Goal: Task Accomplishment & Management: Manage account settings

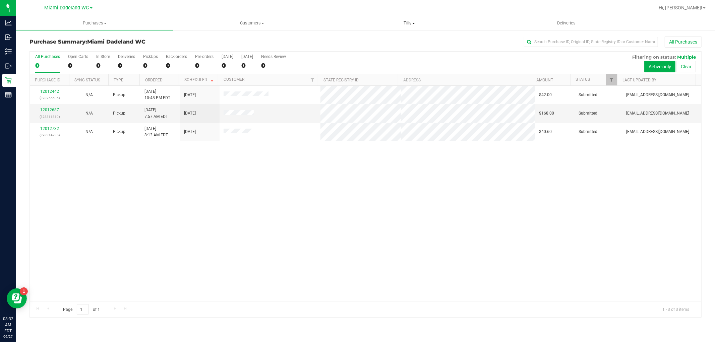
click at [411, 24] on span "Tills" at bounding box center [409, 23] width 157 height 6
click at [401, 48] on li "Reconcile e-payments" at bounding box center [408, 49] width 157 height 8
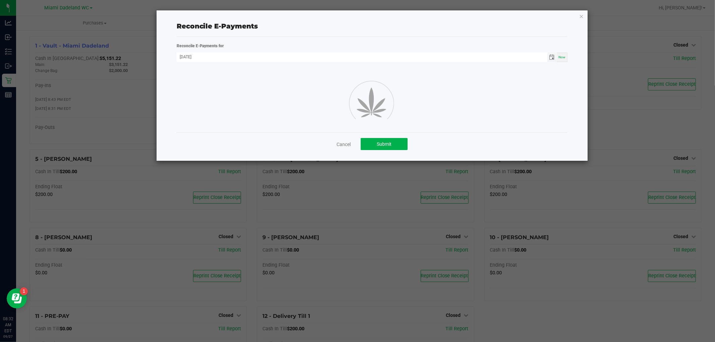
click at [553, 56] on span "Toggle calendar" at bounding box center [551, 57] width 5 height 5
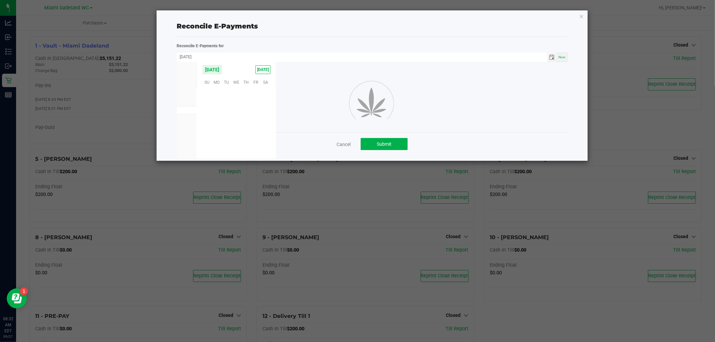
scroll to position [108704, 0]
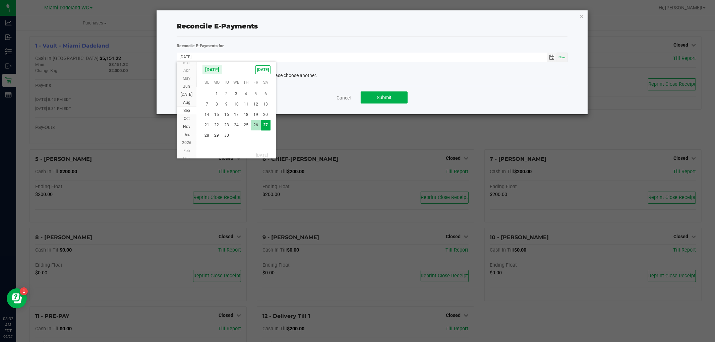
click at [254, 127] on span "26" at bounding box center [256, 125] width 10 height 10
type input "[DATE]"
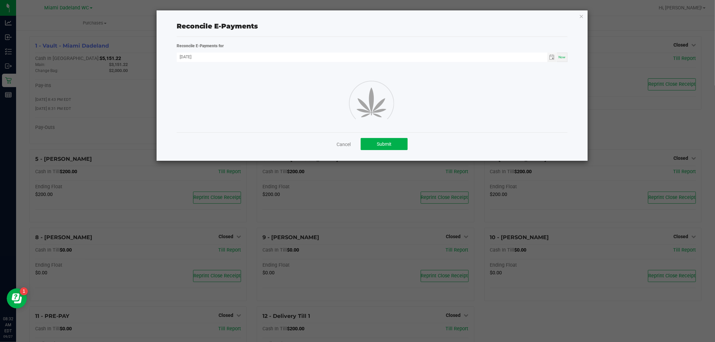
click at [346, 148] on div "Cancel Submit" at bounding box center [372, 143] width 391 height 23
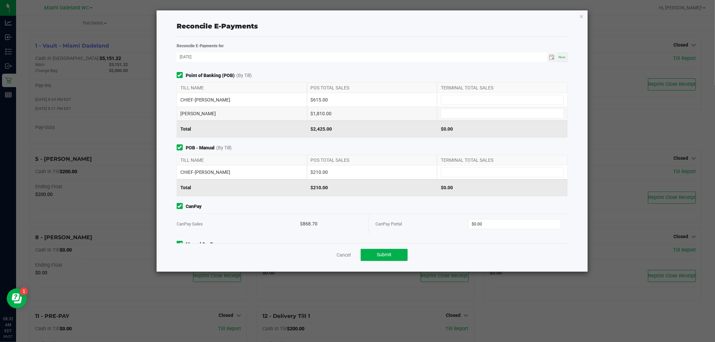
click at [339, 146] on span "POB - Manual (By Till)" at bounding box center [372, 147] width 391 height 7
click at [340, 255] on link "Cancel" at bounding box center [344, 255] width 14 height 7
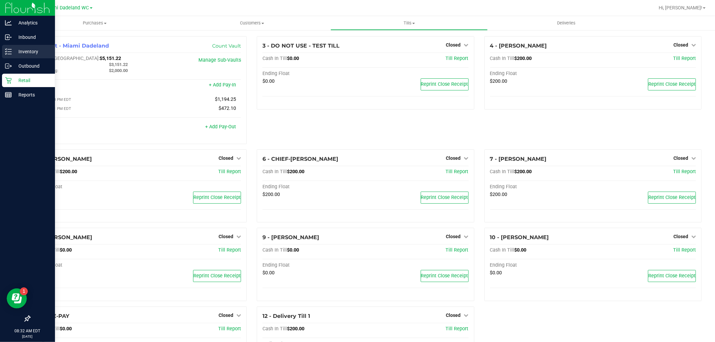
click at [7, 53] on icon at bounding box center [8, 51] width 7 height 7
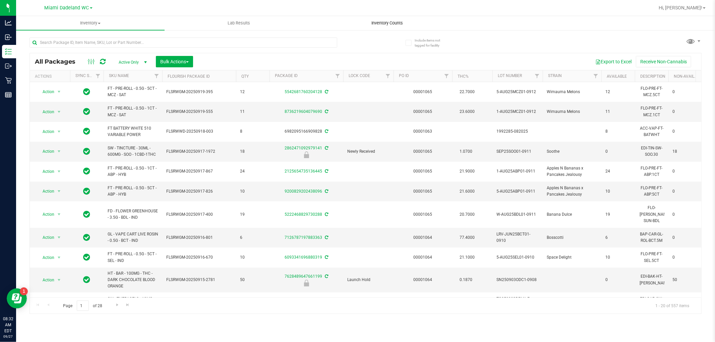
click at [400, 17] on uib-tab-heading "Inventory Counts" at bounding box center [387, 22] width 148 height 13
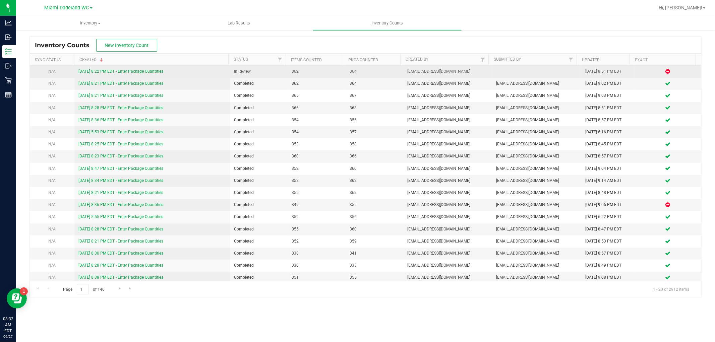
click at [148, 72] on link "9/26/25 8:22 PM EDT - Enter Package Quantities" at bounding box center [120, 71] width 85 height 5
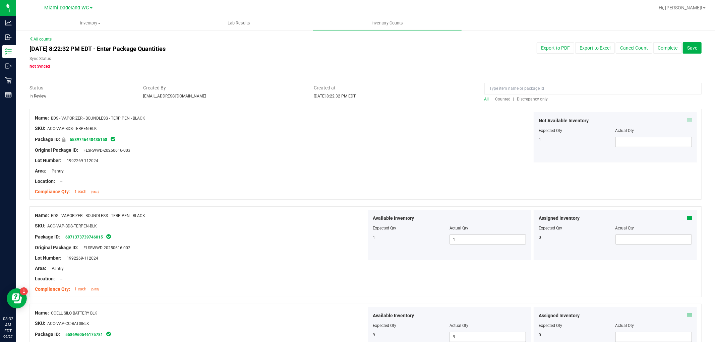
click at [536, 101] on span "Discrepancy only" at bounding box center [532, 99] width 31 height 5
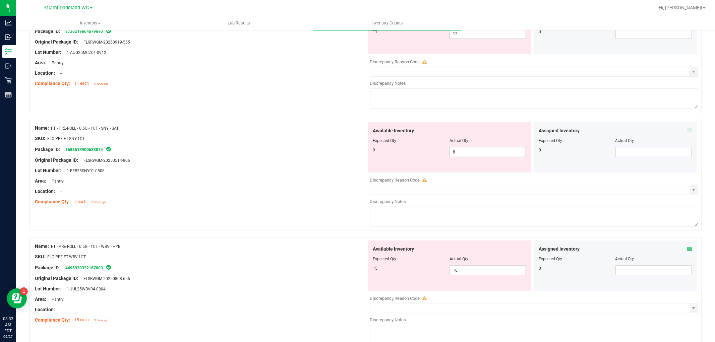
scroll to position [264, 0]
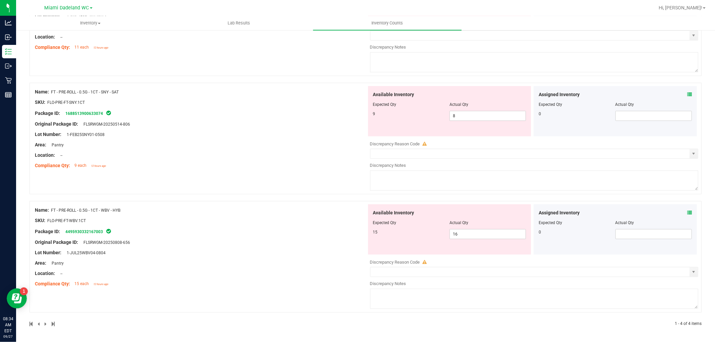
click at [75, 209] on span "FT - PRE-ROLL - 0.5G - 1CT - WBV - HYB" at bounding box center [85, 210] width 69 height 5
drag, startPoint x: 51, startPoint y: 209, endPoint x: 126, endPoint y: 208, distance: 75.1
click at [126, 208] on div "Name: FT - PRE-ROLL - 0.5G - 1CT - WBV - HYB" at bounding box center [201, 210] width 332 height 7
copy div "FT - PRE-ROLL - 0.5G - 1CT - WBV - HYB"
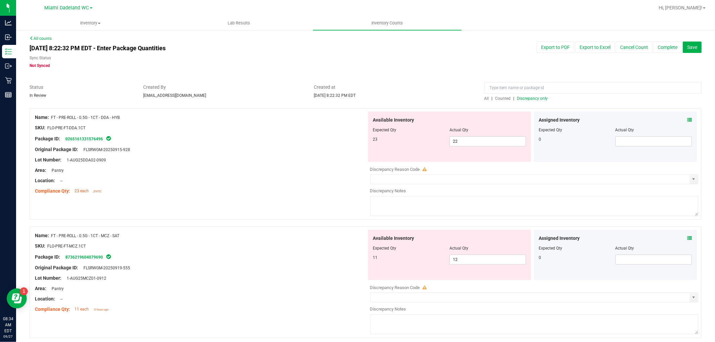
scroll to position [0, 0]
click at [568, 90] on input at bounding box center [592, 89] width 217 height 12
paste input "FT - PRE-ROLL - 0.5G - 1CT - WBV - HYB"
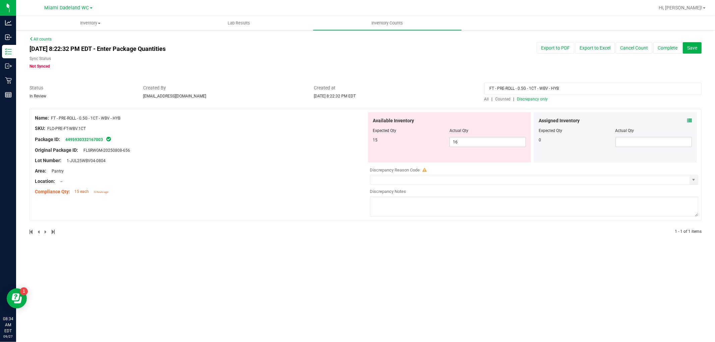
type input "FT - PRE-ROLL - 0.5G - 1CT - WBV - HYB"
click at [499, 100] on span "Counted" at bounding box center [502, 99] width 15 height 5
click at [486, 97] on span "All" at bounding box center [486, 99] width 5 height 5
click at [536, 87] on input "FT - PRE-ROLL - 0.5G - 1CT - WBV - HYB" at bounding box center [592, 89] width 217 height 12
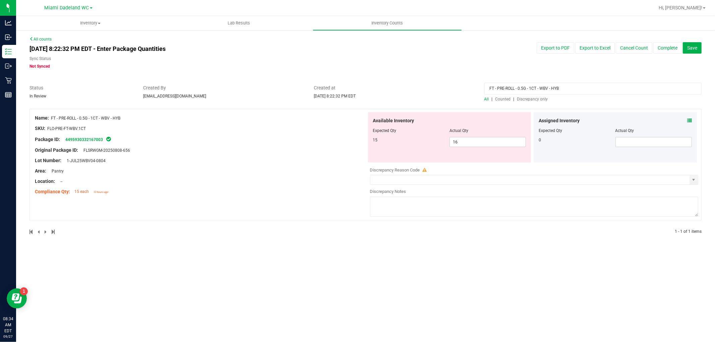
click at [536, 87] on input "FT - PRE-ROLL - 0.5G - 1CT - WBV - HYB" at bounding box center [592, 89] width 217 height 12
click at [535, 100] on span "Discrepancy only" at bounding box center [532, 99] width 31 height 5
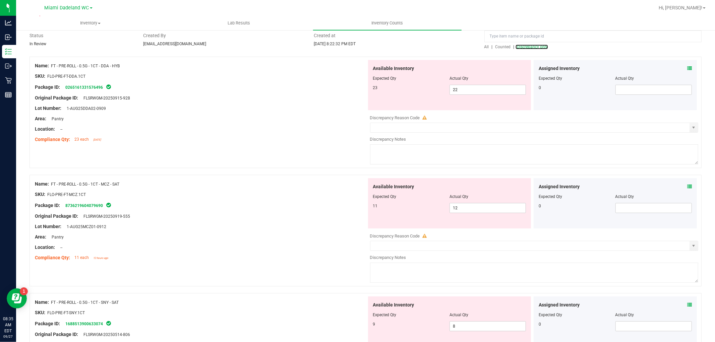
scroll to position [41, 0]
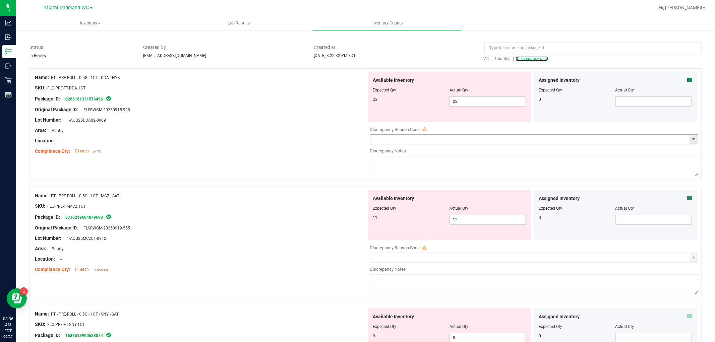
click at [691, 139] on span "select" at bounding box center [693, 139] width 5 height 5
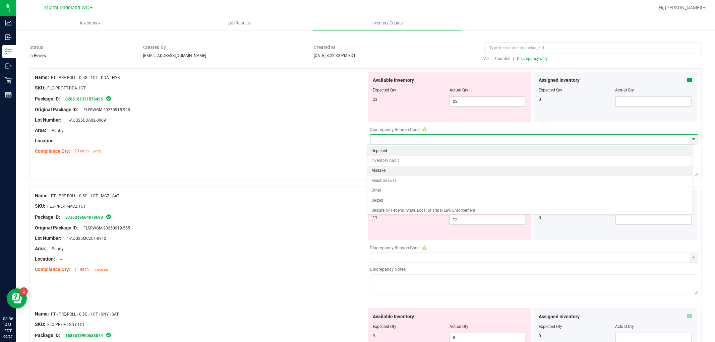
click at [473, 169] on li "Mistake" at bounding box center [529, 171] width 325 height 10
type input "Mistake"
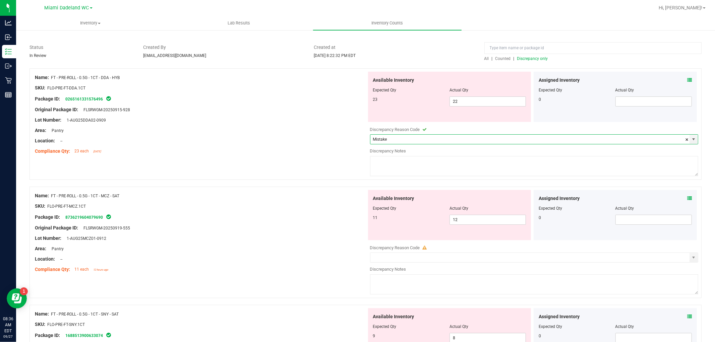
click at [479, 164] on textarea at bounding box center [534, 166] width 328 height 20
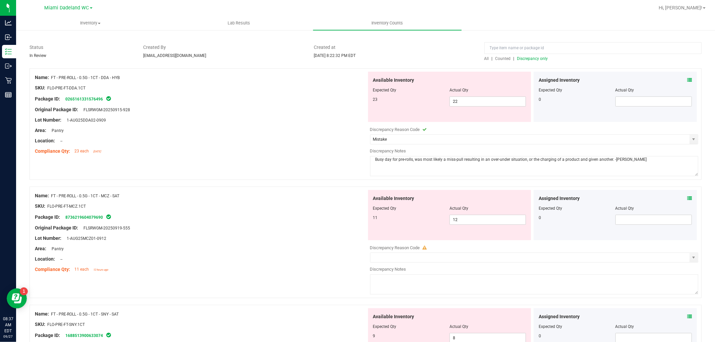
type textarea "Busy day for pre-rolls, was most likely a miss-pull resulting in an over-under …"
click at [486, 284] on textarea at bounding box center [534, 285] width 328 height 20
paste textarea "Busy day for pre-rolls, was most likely a miss-pull resulting in an over-under …"
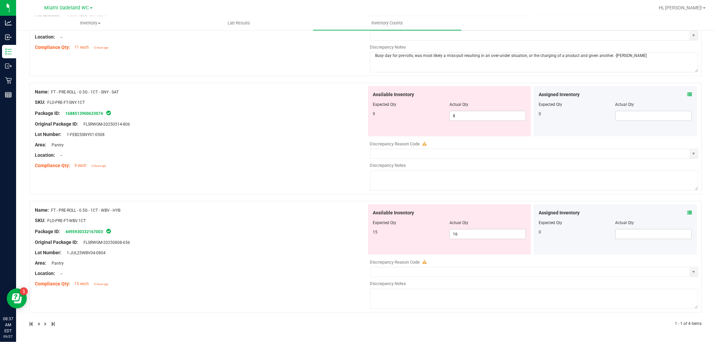
type textarea "Busy day for pre-rolls, was most likely a miss-pull resulting in an over-under …"
click at [400, 176] on textarea at bounding box center [534, 181] width 328 height 20
paste textarea "Busy day for pre-rolls, was most likely a miss-pull resulting in an over-under …"
type textarea "Busy day for pre-rolls, was most likely a miss-pull resulting in an over-under …"
click at [408, 299] on textarea at bounding box center [534, 299] width 328 height 20
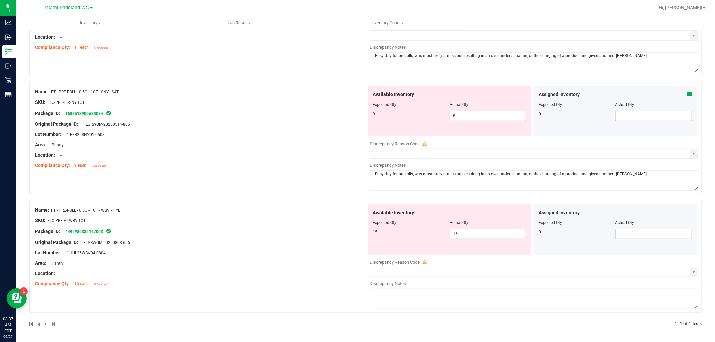
paste textarea "Busy day for pre-rolls, was most likely a miss-pull resulting in an over-under …"
click at [690, 276] on span "select" at bounding box center [693, 271] width 8 height 9
type textarea "Busy day for pre-rolls, was most likely a miss-pull resulting in an over-under …"
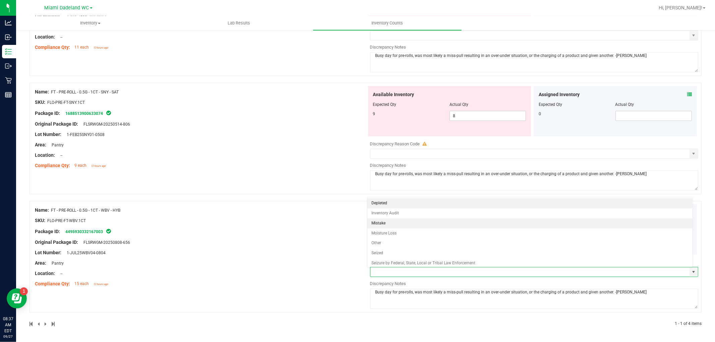
click at [489, 220] on li "Mistake" at bounding box center [529, 224] width 325 height 10
type input "Mistake"
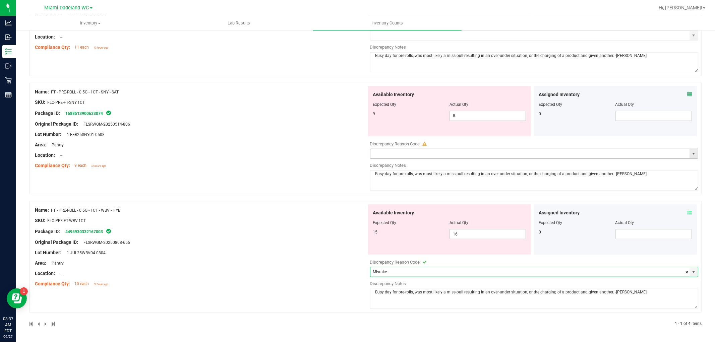
click at [691, 152] on span "select" at bounding box center [693, 153] width 5 height 5
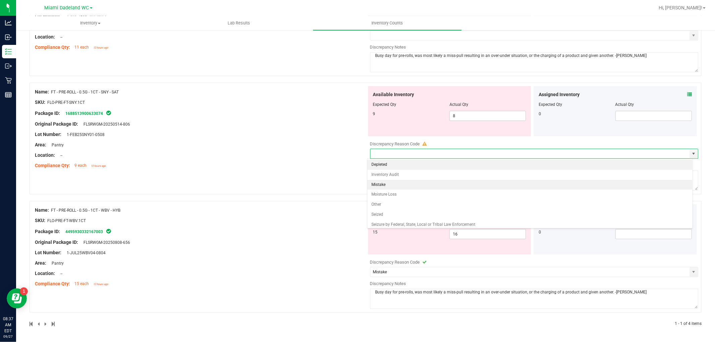
click at [553, 188] on li "Mistake" at bounding box center [529, 185] width 325 height 10
type input "Mistake"
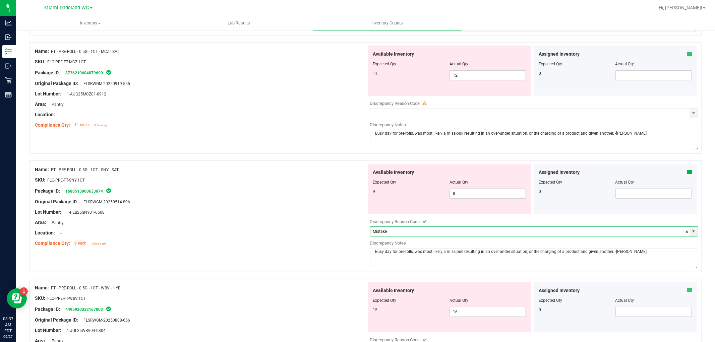
scroll to position [78, 0]
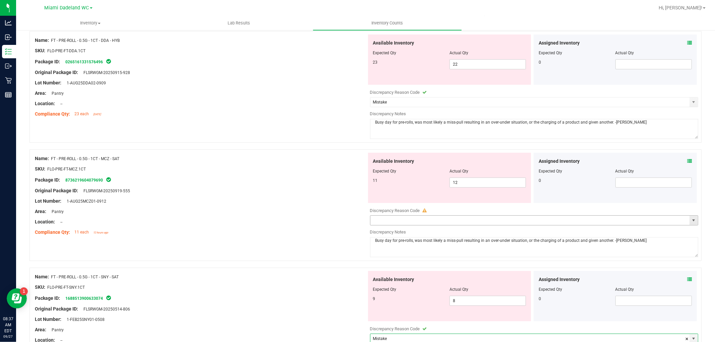
click at [691, 223] on span "select" at bounding box center [693, 220] width 5 height 5
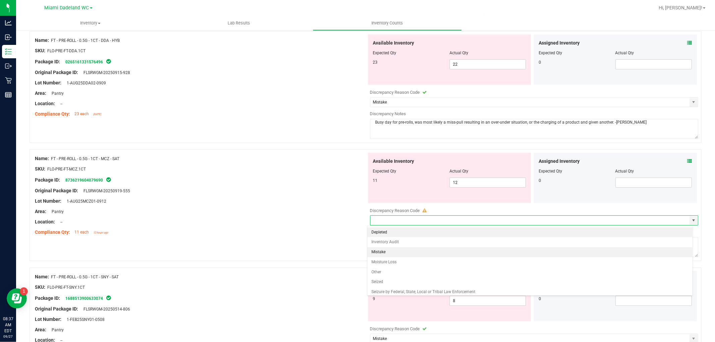
click at [484, 249] on li "Mistake" at bounding box center [529, 252] width 325 height 10
type input "Mistake"
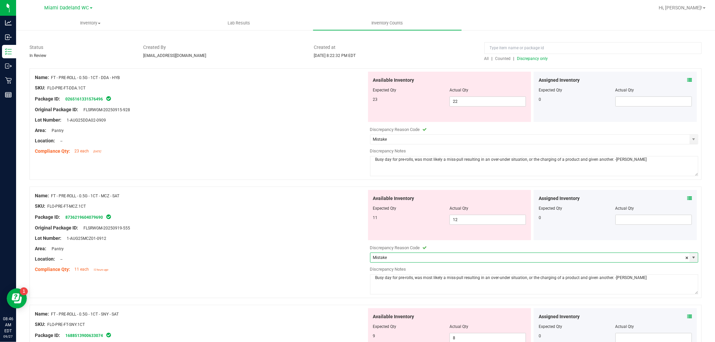
scroll to position [0, 0]
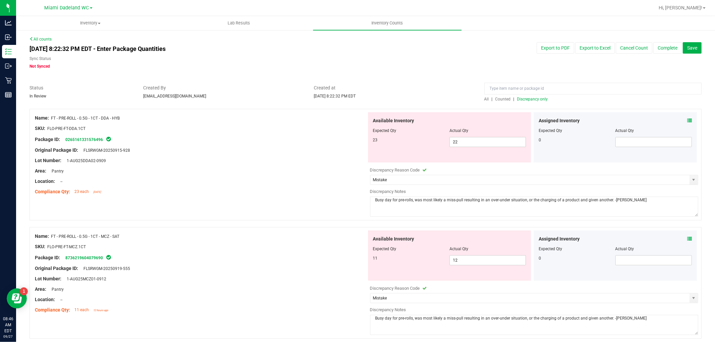
click at [605, 199] on textarea "Busy day for pre-rolls, was most likely a miss-pull resulting in an over-under …" at bounding box center [534, 207] width 328 height 20
click at [607, 200] on textarea "Busy day for pre-rolls, was most likely a miss-pull resulting in an over-under …" at bounding box center [534, 207] width 328 height 20
click at [604, 202] on textarea "Busy day for pre-rolls, was most likely a miss-pull resulting in an over-under …" at bounding box center [534, 207] width 328 height 20
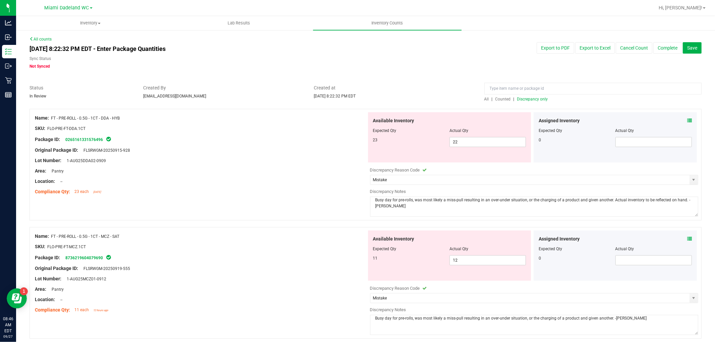
click at [604, 202] on textarea "Busy day for pre-rolls, was most likely a miss-pull resulting in an over-under …" at bounding box center [534, 207] width 328 height 20
click at [642, 212] on textarea "Busy day for pre-rolls, was most likely a miss-pull resulting in an over-under …" at bounding box center [534, 207] width 328 height 20
type textarea "Busy day for pre-rolls, was most likely a miss-pull resulting in an over-under …"
click at [538, 321] on textarea "Busy day for pre-rolls, was most likely a miss-pull resulting in an over-under …" at bounding box center [534, 325] width 328 height 20
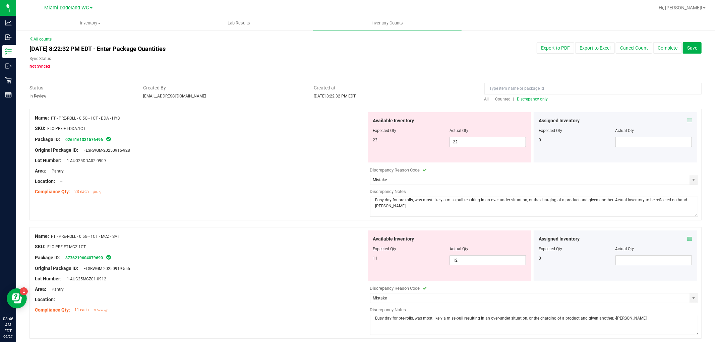
click at [538, 321] on textarea "Busy day for pre-rolls, was most likely a miss-pull resulting in an over-under …" at bounding box center [534, 325] width 328 height 20
paste textarea "Actual inventory to be reflected on hand."
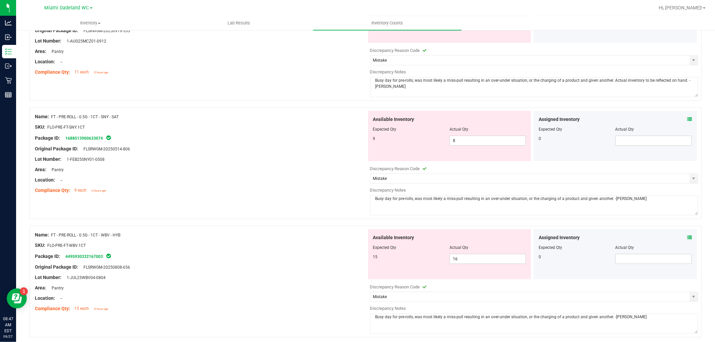
scroll to position [260, 0]
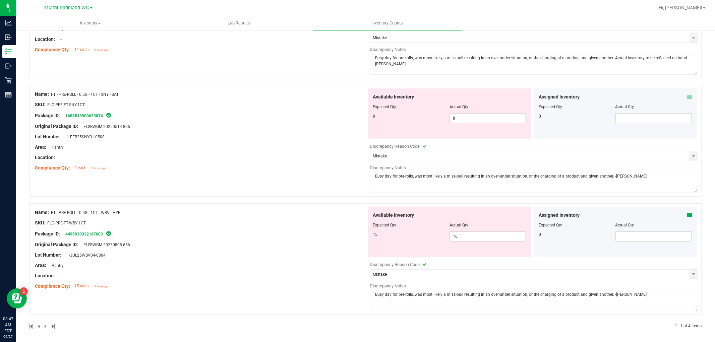
type textarea "Busy day for pre-rolls, was most likely a miss-pull resulting in an over-under …"
click at [544, 178] on textarea "Busy day for pre-rolls, was most likely a miss-pull resulting in an over-under …" at bounding box center [534, 183] width 328 height 20
paste textarea "Actual inventory to be reflected on hand."
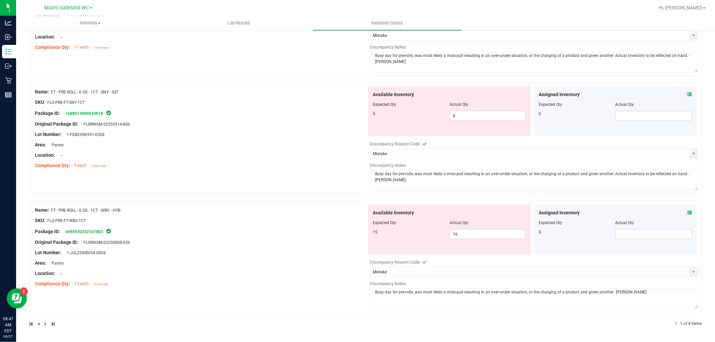
scroll to position [264, 0]
type textarea "Busy day for pre-rolls, was most likely a miss-pull resulting in an over-under …"
click at [500, 305] on textarea "Busy day for pre-rolls, was most likely a miss-pull resulting in an over-under …" at bounding box center [534, 299] width 328 height 20
paste textarea "Actual inventory to be reflected on hand."
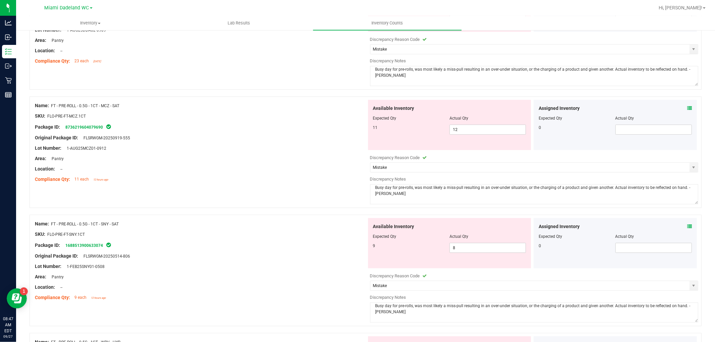
scroll to position [0, 0]
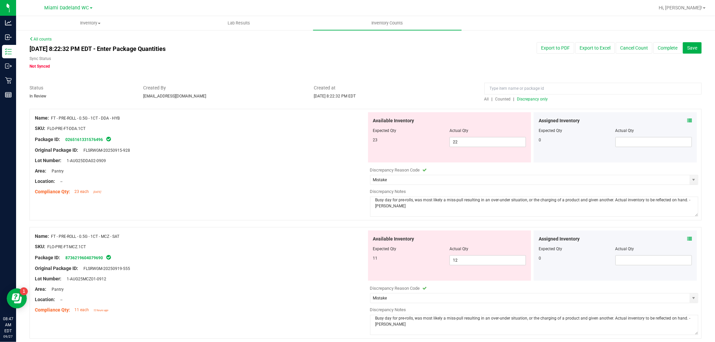
type textarea "Busy day for pre-rolls, was most likely a miss-pull resulting in an over-under …"
click at [314, 63] on div "Sync Status Not Synced" at bounding box center [223, 63] width 388 height 14
drag, startPoint x: 405, startPoint y: 182, endPoint x: 286, endPoint y: 173, distance: 119.6
click at [286, 173] on div "Area: Pantry" at bounding box center [201, 171] width 332 height 7
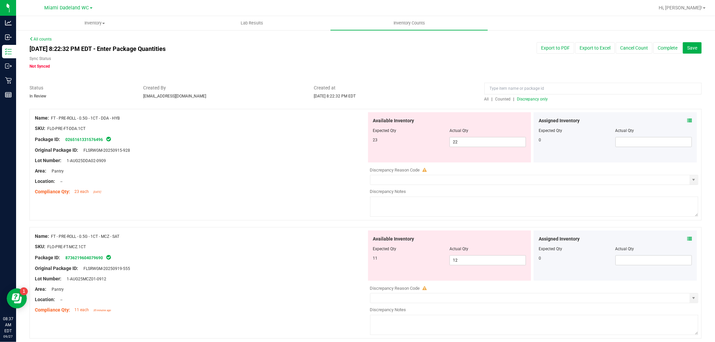
scroll to position [227, 0]
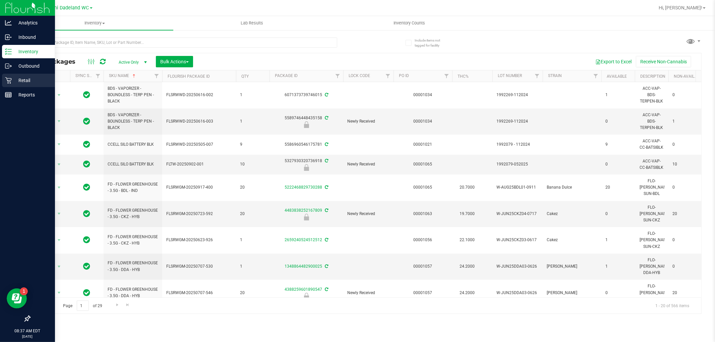
click at [7, 80] on icon at bounding box center [8, 80] width 7 height 7
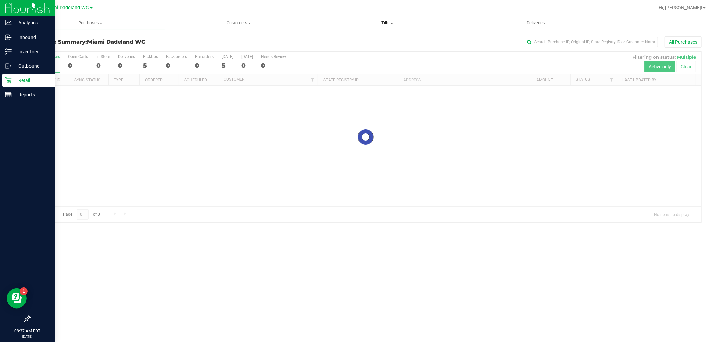
click at [391, 23] on span at bounding box center [391, 23] width 3 height 1
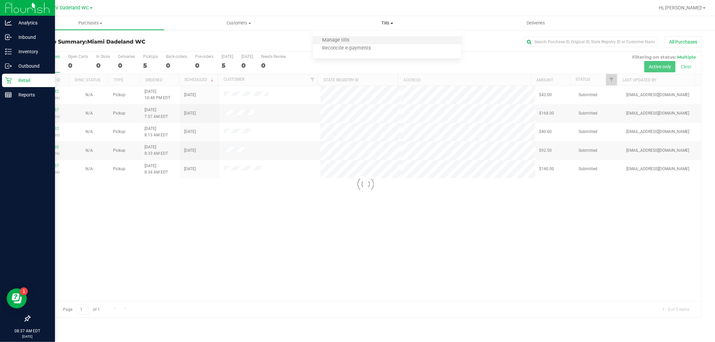
click at [387, 38] on li "Manage tills" at bounding box center [387, 41] width 148 height 8
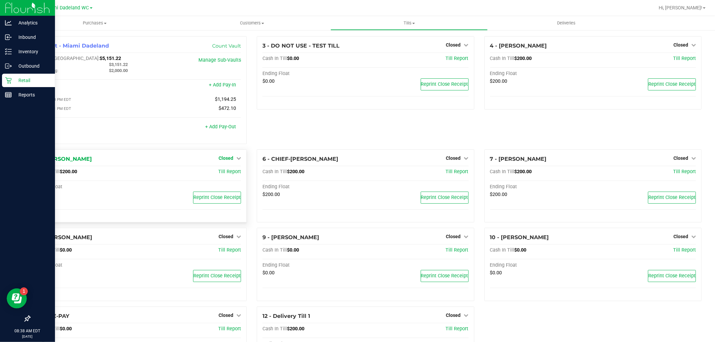
click at [222, 160] on span "Closed" at bounding box center [226, 158] width 15 height 5
click at [233, 175] on div "Open Till" at bounding box center [226, 172] width 50 height 8
click at [227, 172] on link "Open Till" at bounding box center [226, 171] width 18 height 5
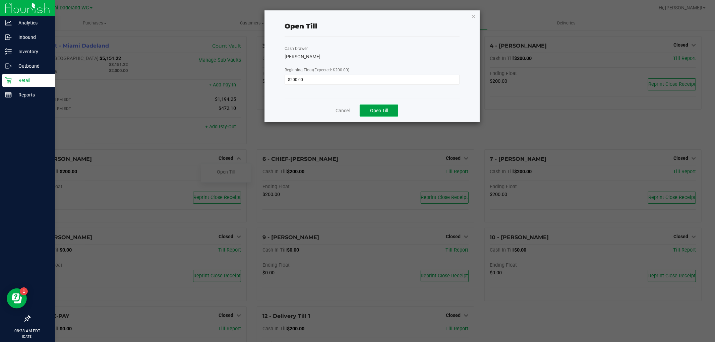
click at [389, 108] on button "Open Till" at bounding box center [379, 111] width 39 height 12
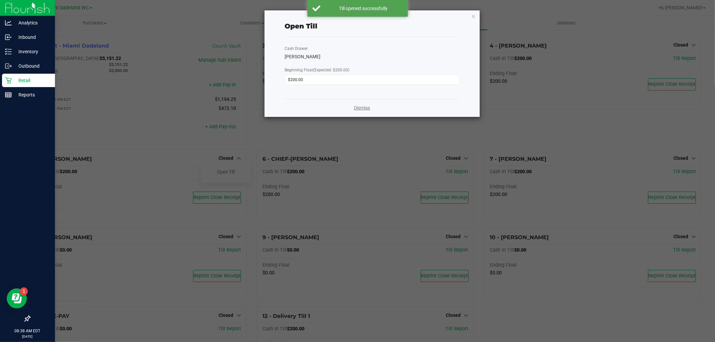
click at [355, 109] on link "Dismiss" at bounding box center [362, 108] width 16 height 7
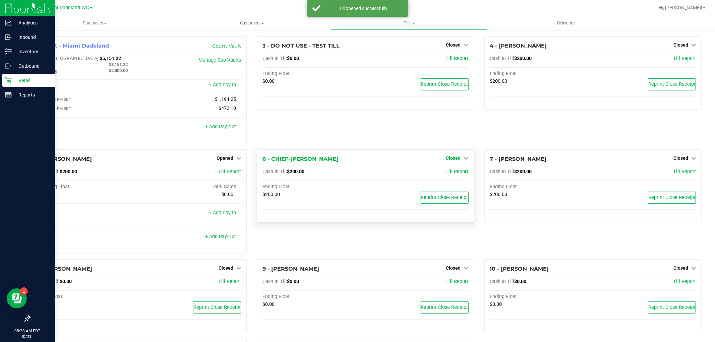
click at [454, 158] on span "Closed" at bounding box center [453, 158] width 15 height 5
click at [453, 173] on link "Open Till" at bounding box center [453, 171] width 18 height 5
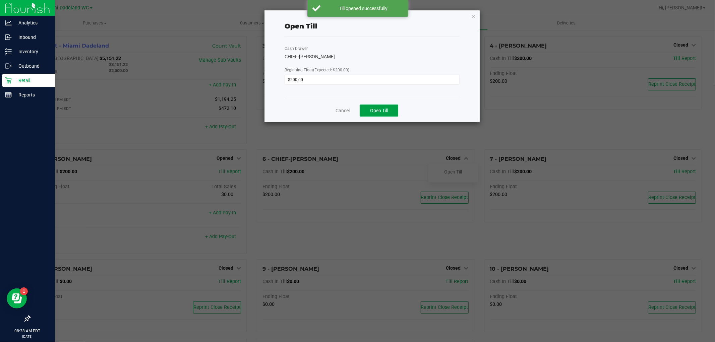
click at [383, 108] on span "Open Till" at bounding box center [379, 110] width 18 height 5
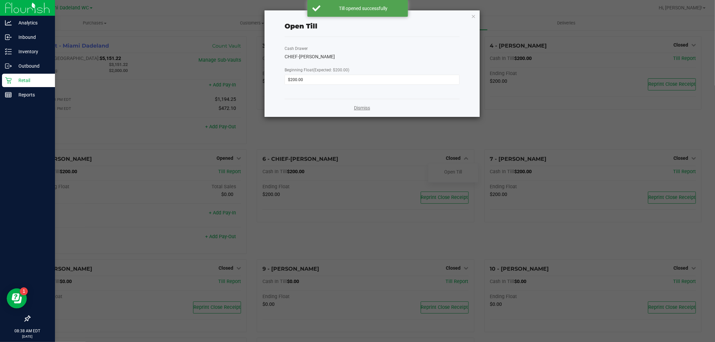
click at [360, 106] on link "Dismiss" at bounding box center [362, 108] width 16 height 7
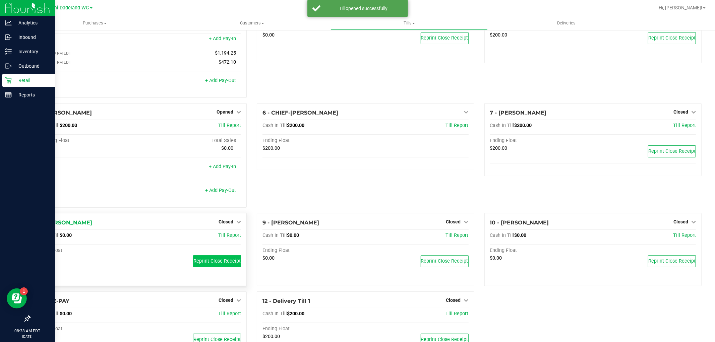
scroll to position [83, 0]
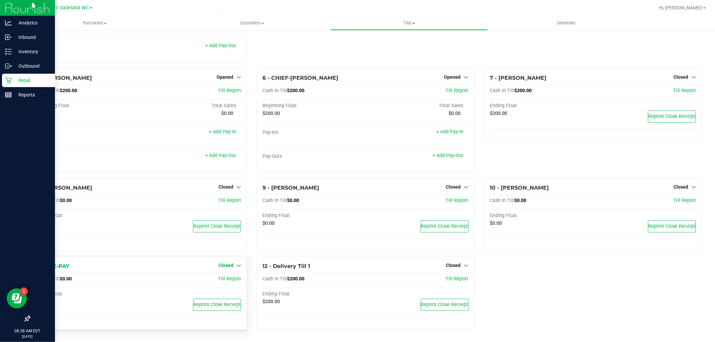
click at [230, 266] on span "Closed" at bounding box center [226, 265] width 15 height 5
click at [221, 280] on link "Open Till" at bounding box center [226, 279] width 18 height 5
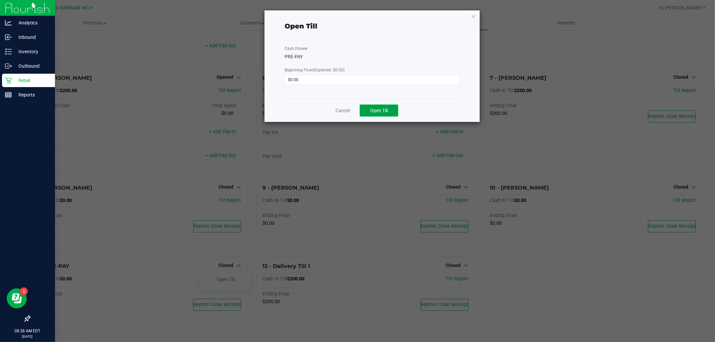
click at [377, 113] on span "Open Till" at bounding box center [379, 110] width 18 height 5
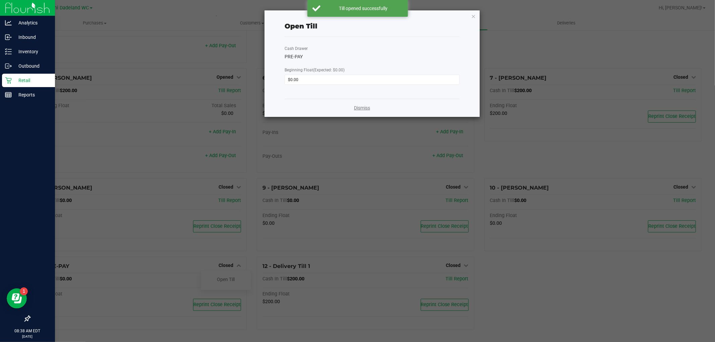
click at [364, 105] on link "Dismiss" at bounding box center [362, 108] width 16 height 7
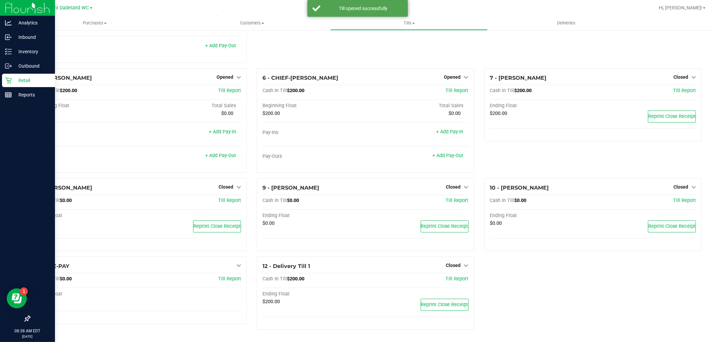
scroll to position [0, 0]
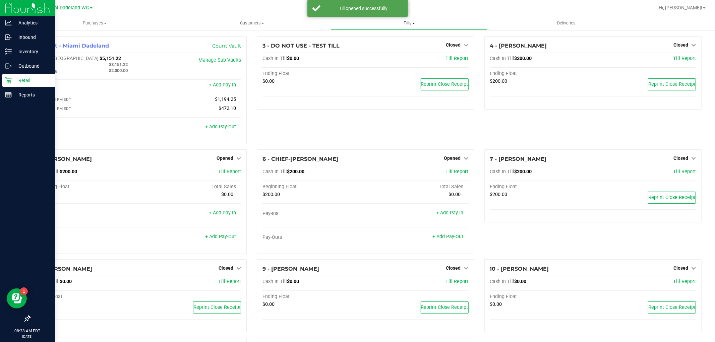
click at [407, 18] on uib-tab-heading "Tills Manage tills Reconcile e-payments" at bounding box center [409, 22] width 157 height 13
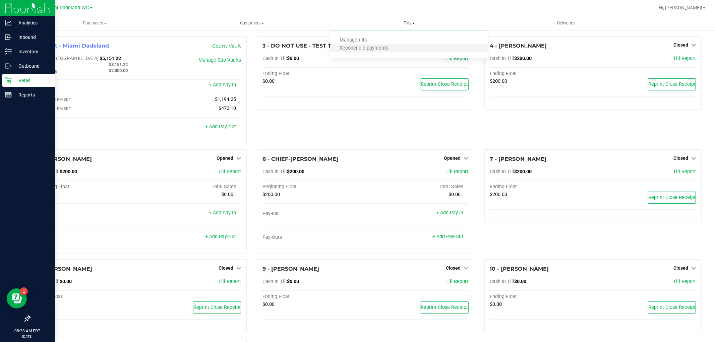
click at [403, 45] on li "Reconcile e-payments" at bounding box center [408, 49] width 157 height 8
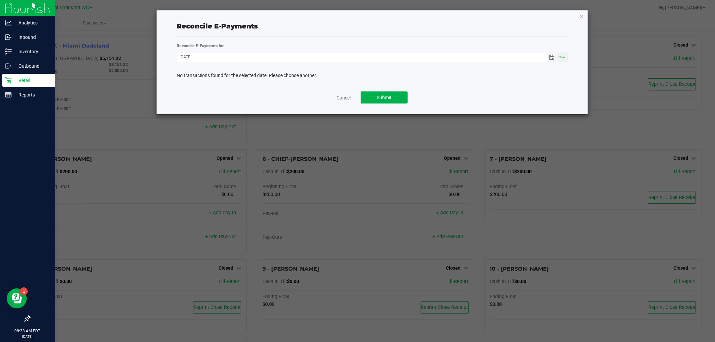
click at [553, 59] on span "Toggle calendar" at bounding box center [551, 57] width 5 height 5
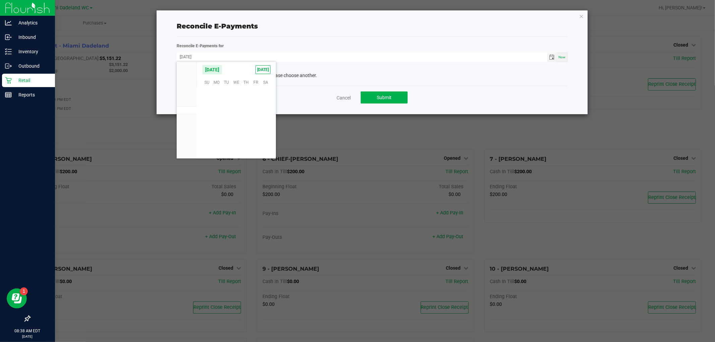
scroll to position [108704, 0]
click at [255, 126] on span "26" at bounding box center [256, 125] width 10 height 10
type input "[DATE]"
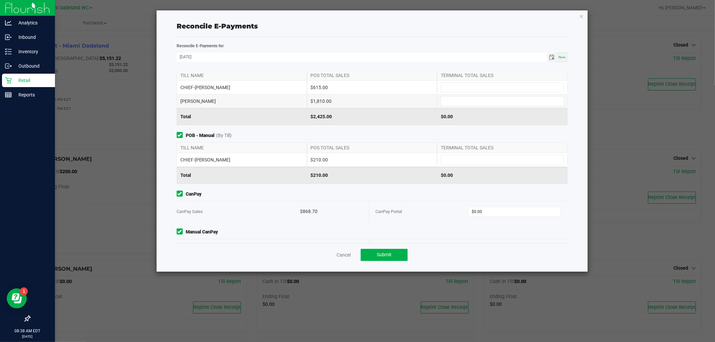
scroll to position [0, 0]
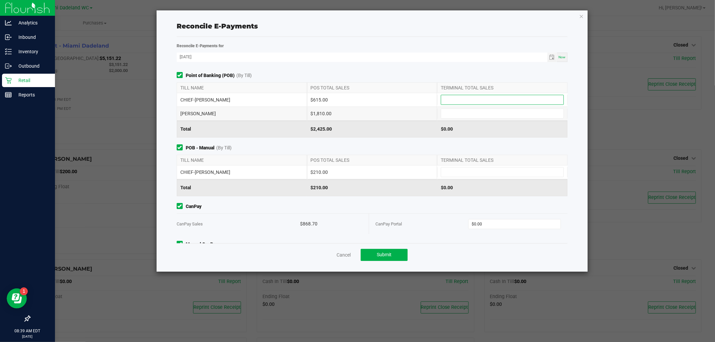
click at [498, 99] on input at bounding box center [502, 99] width 122 height 9
type input "$615.00"
type input "$1,810.00"
type input "$210.00"
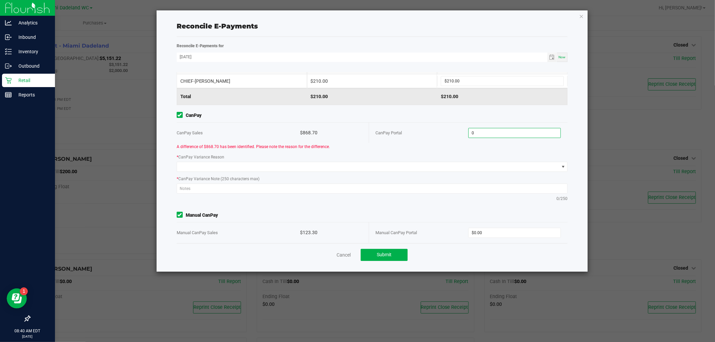
scroll to position [98, 0]
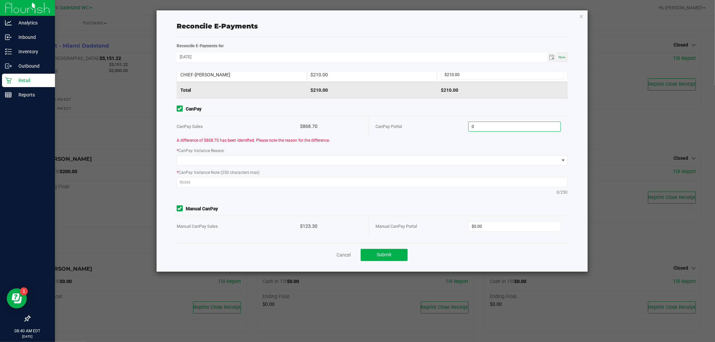
type input "$0.00"
click at [411, 141] on div "A difference of $868.70 has been identified. Please note the reason for the dif…" at bounding box center [372, 140] width 401 height 7
click at [507, 223] on input "0" at bounding box center [515, 226] width 92 height 9
type input "$0.00"
click at [511, 131] on span "$0.00" at bounding box center [514, 127] width 93 height 10
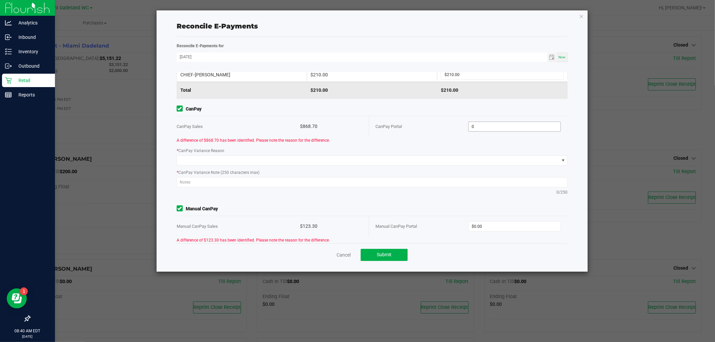
click at [514, 127] on input "0" at bounding box center [515, 126] width 92 height 9
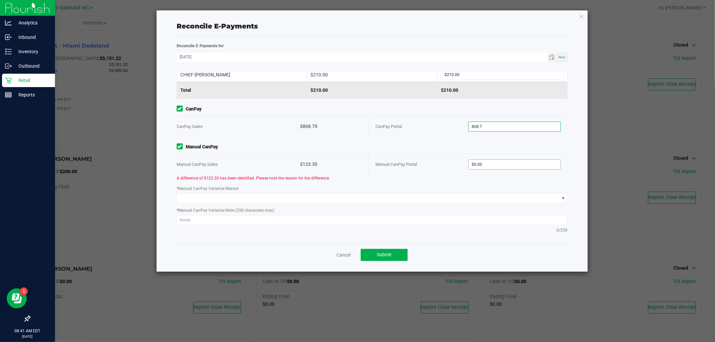
type input "$868.70"
click at [545, 168] on input "0" at bounding box center [515, 164] width 92 height 9
click at [497, 167] on input "223.3" at bounding box center [515, 164] width 92 height 9
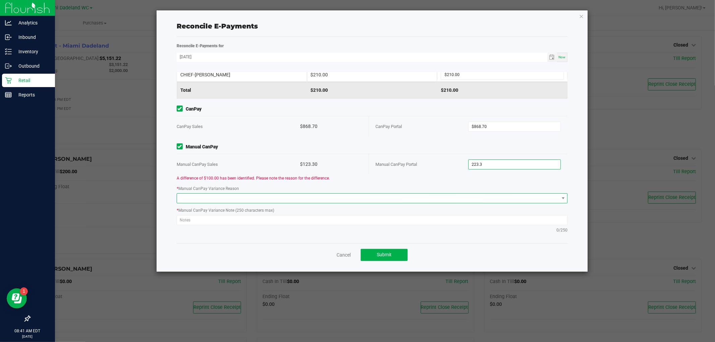
type input "$223.30"
click at [414, 199] on span at bounding box center [368, 198] width 382 height 9
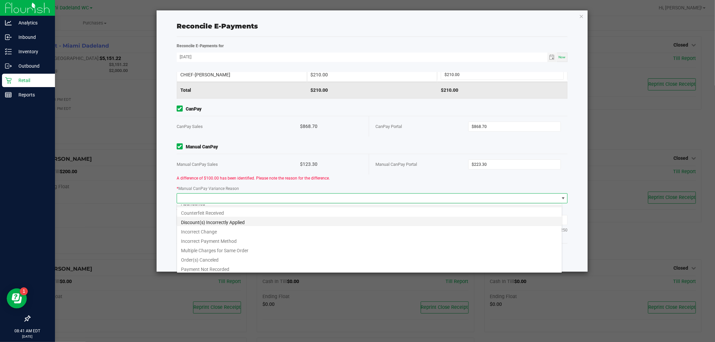
scroll to position [8, 0]
click at [300, 268] on li "Payment Not Recorded" at bounding box center [369, 266] width 385 height 9
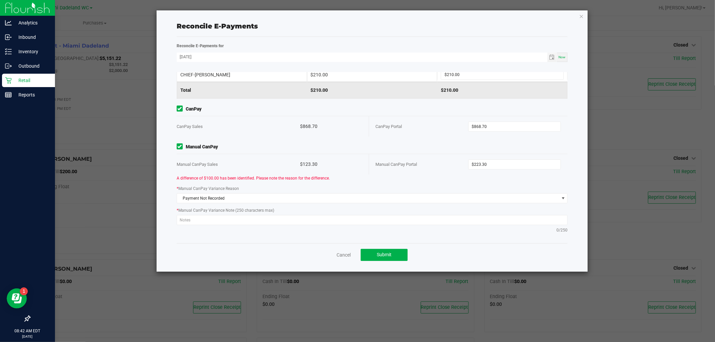
click at [333, 214] on div "* Manual CanPay Variance Note (250 characters max) 0/250" at bounding box center [372, 220] width 401 height 26
click at [336, 223] on textarea at bounding box center [372, 220] width 391 height 10
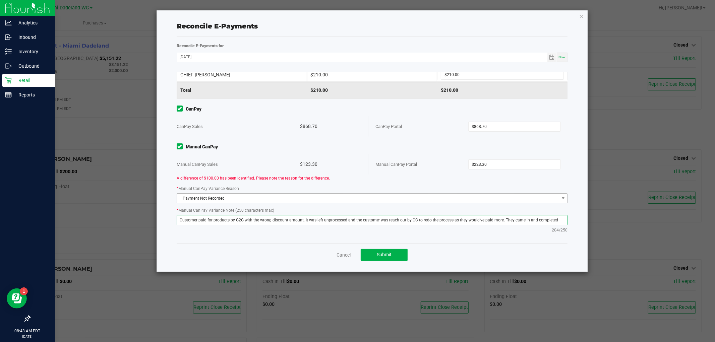
scroll to position [4, 0]
type textarea "Customer paid for products by G2G with the wrong discount amount. It was left u…"
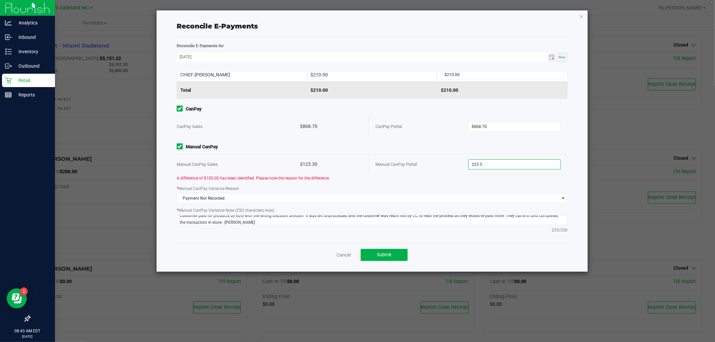
click at [499, 166] on input "223.3" at bounding box center [515, 164] width 92 height 9
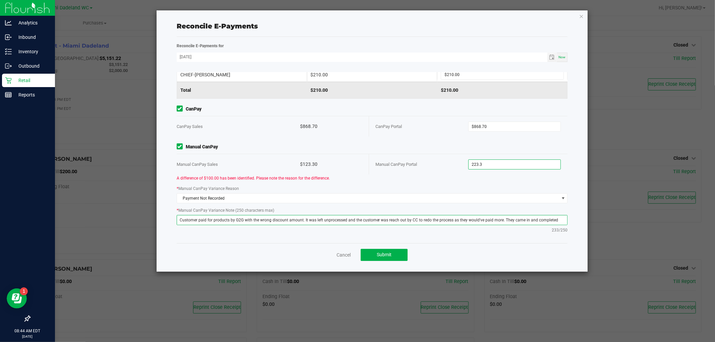
type input "$223.30"
click at [433, 219] on textarea "Customer paid for products by G2G with the wrong discount amount. It was left u…" at bounding box center [372, 220] width 391 height 10
click at [178, 218] on textarea "Customer paid for products by G2G with the wrong discount amount. It was left u…" at bounding box center [372, 220] width 391 height 10
paste textarea "# 120"
type textarea "Customer paid for products by G2G with the wrong discount amount. It was left u…"
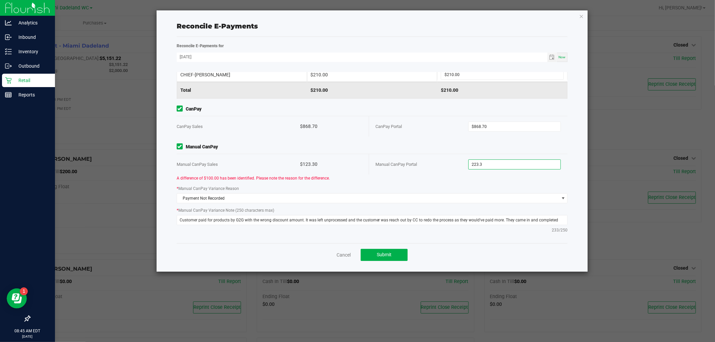
click at [527, 165] on input "223.3" at bounding box center [515, 164] width 92 height 9
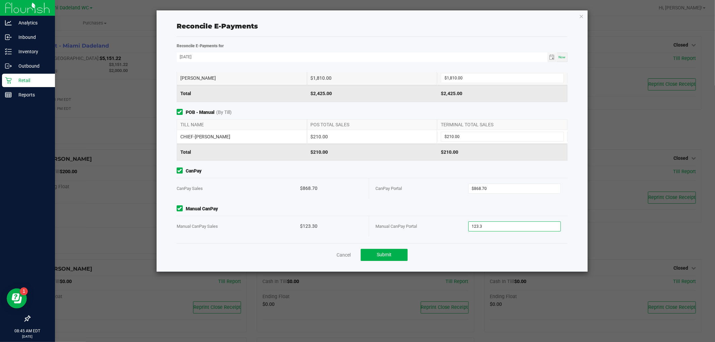
scroll to position [35, 0]
type input "$123.30"
click at [397, 255] on button "Submit" at bounding box center [384, 255] width 47 height 12
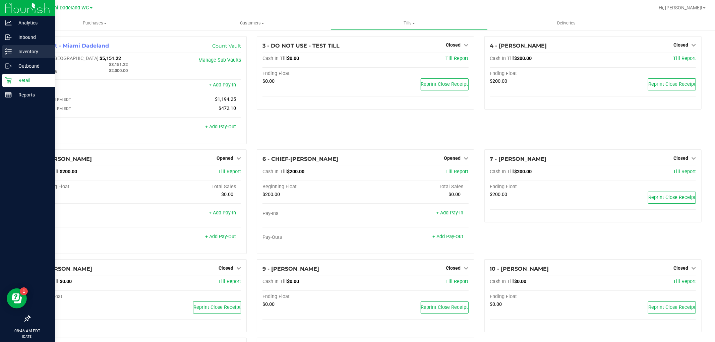
click at [35, 57] on div "Inventory" at bounding box center [28, 51] width 53 height 13
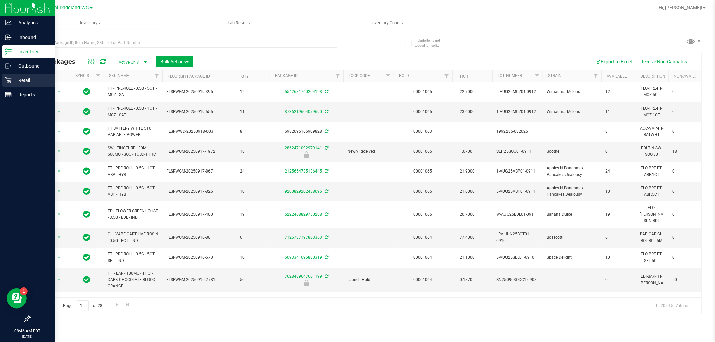
click at [19, 83] on p "Retail" at bounding box center [32, 80] width 40 height 8
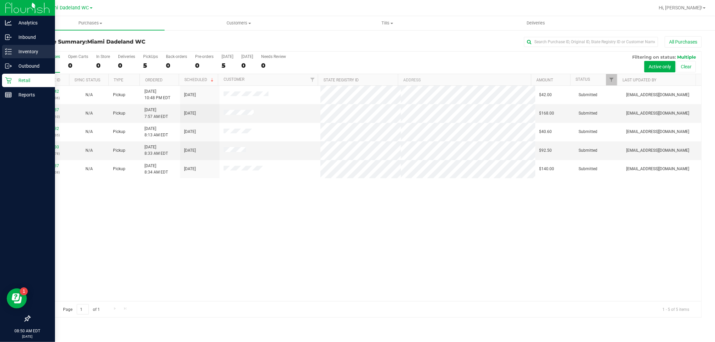
click at [26, 50] on p "Inventory" at bounding box center [32, 52] width 40 height 8
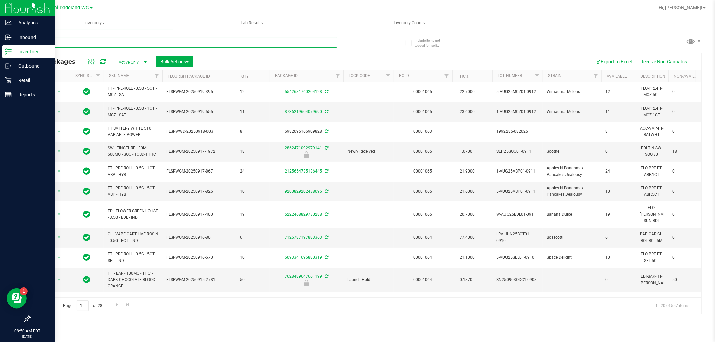
click at [133, 42] on input "text" at bounding box center [183, 43] width 308 height 10
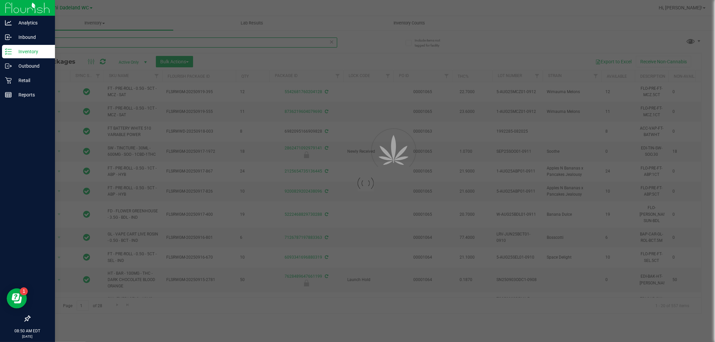
type input "c"
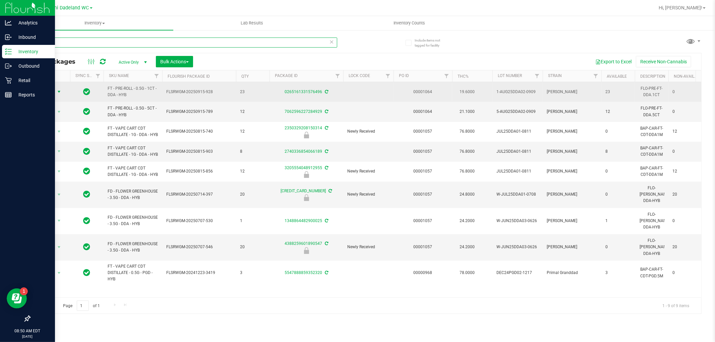
type input "dda"
click at [47, 92] on span "Action" at bounding box center [46, 91] width 18 height 9
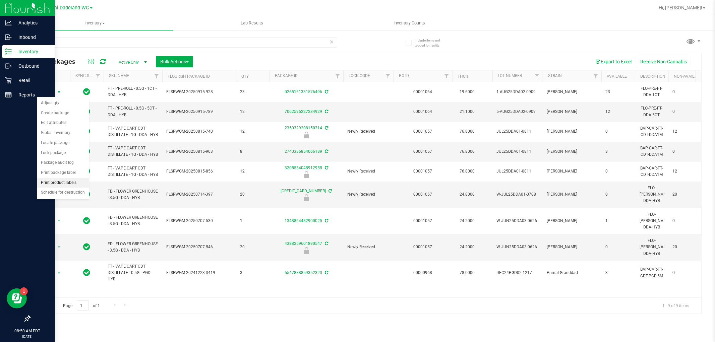
click at [58, 183] on li "Print product labels" at bounding box center [63, 183] width 52 height 10
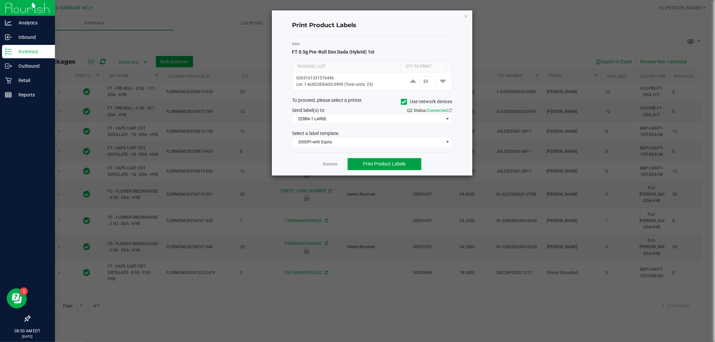
click at [385, 164] on span "Print Product Labels" at bounding box center [384, 163] width 43 height 5
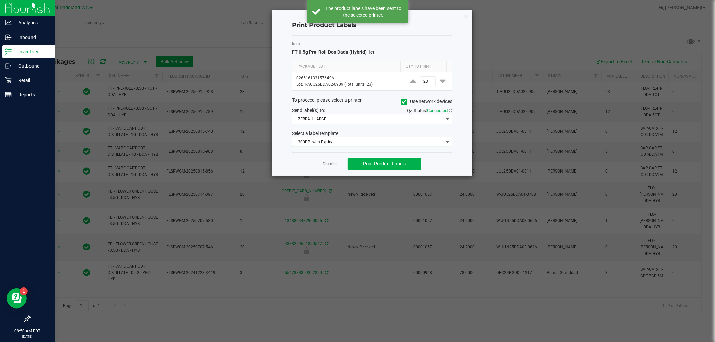
click at [427, 141] on span "300DPI with Expiry" at bounding box center [367, 141] width 151 height 9
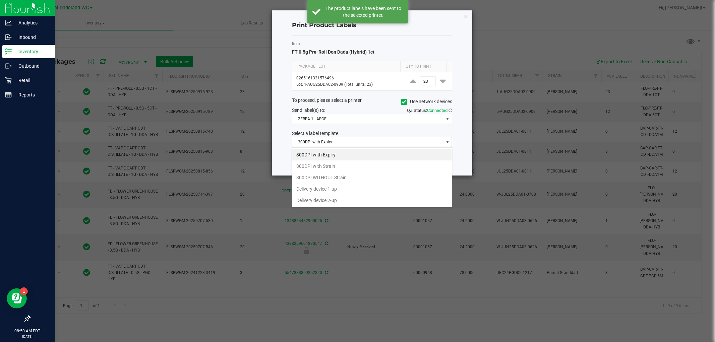
scroll to position [10, 160]
click at [427, 141] on span "300DPI with Expiry" at bounding box center [367, 141] width 151 height 9
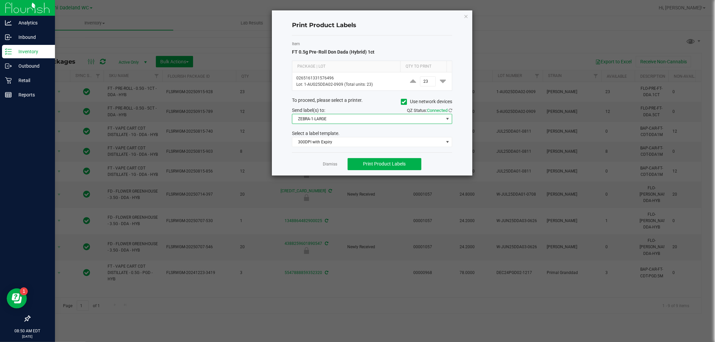
click at [412, 119] on span "ZEBRA-1-LARGE" at bounding box center [367, 118] width 151 height 9
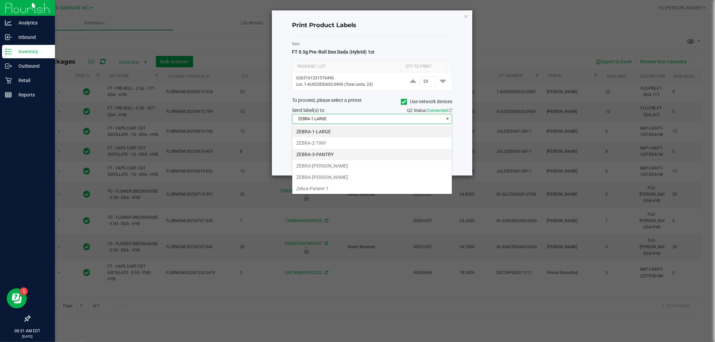
click at [320, 157] on li "ZEBRA-3-PANTRY" at bounding box center [372, 154] width 160 height 11
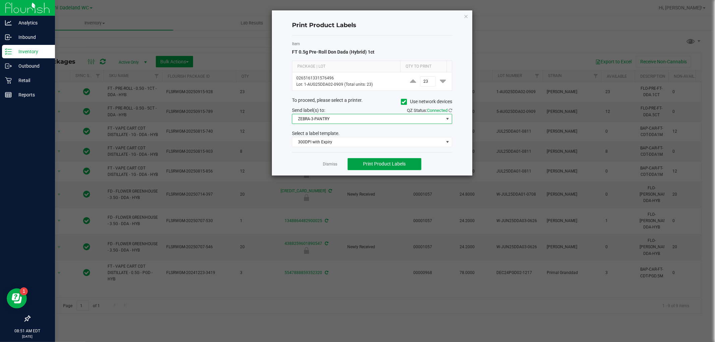
click at [373, 168] on button "Print Product Labels" at bounding box center [385, 164] width 74 height 12
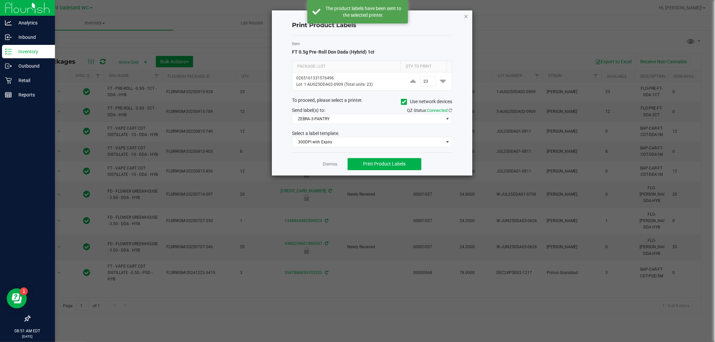
click at [466, 16] on icon "button" at bounding box center [466, 16] width 5 height 8
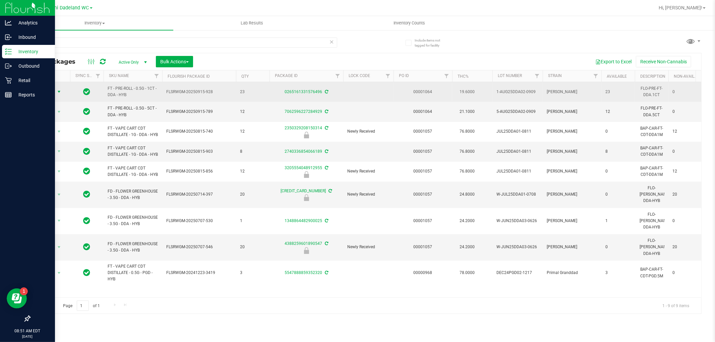
click at [50, 93] on span "Action" at bounding box center [46, 91] width 18 height 9
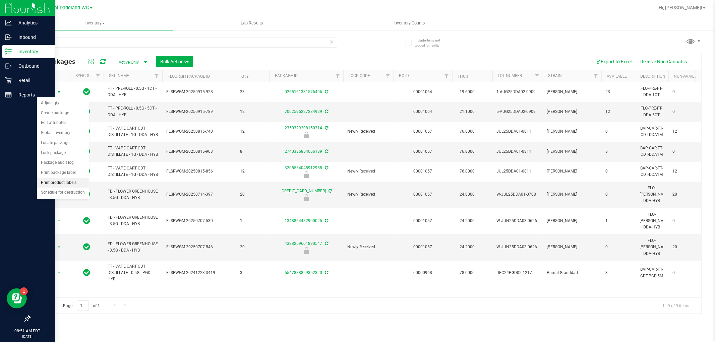
click at [59, 184] on li "Print product labels" at bounding box center [63, 183] width 52 height 10
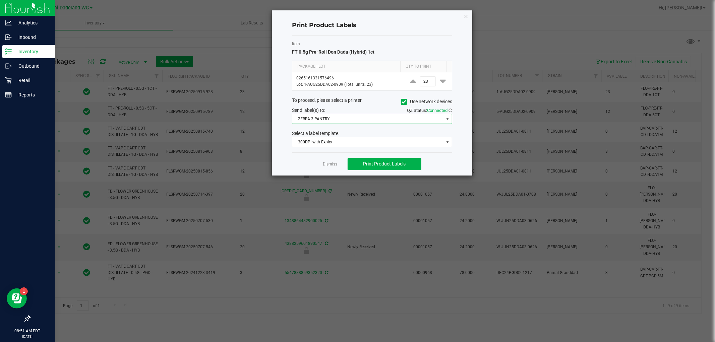
click at [425, 115] on span "ZEBRA-3-PANTRY" at bounding box center [367, 118] width 151 height 9
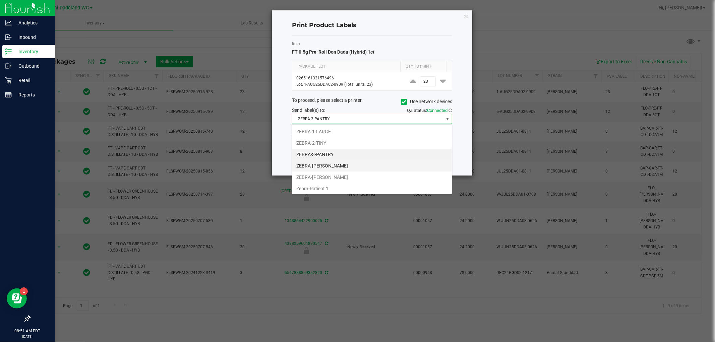
scroll to position [24, 0]
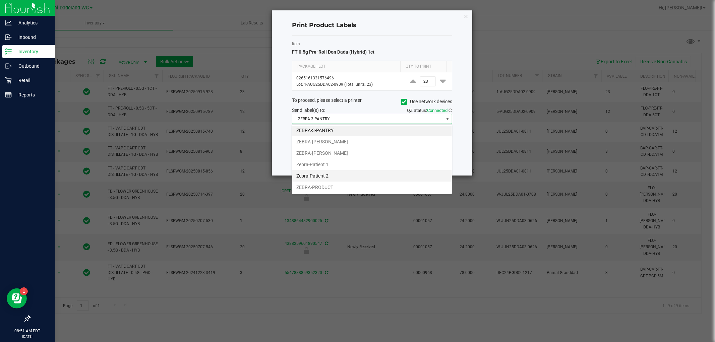
click at [321, 172] on li "Zebra-Patient 2" at bounding box center [372, 175] width 160 height 11
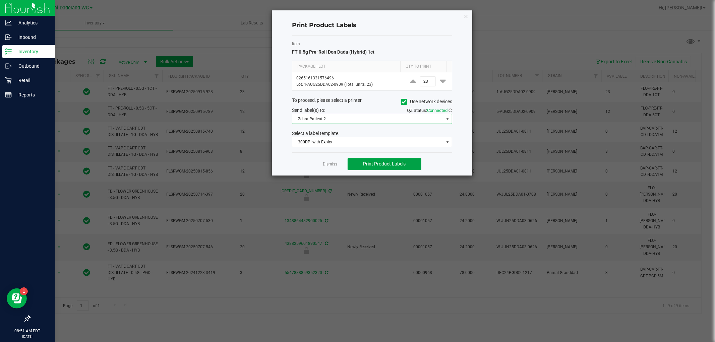
click at [403, 160] on button "Print Product Labels" at bounding box center [385, 164] width 74 height 12
click at [407, 160] on button "Print Product Labels" at bounding box center [385, 164] width 74 height 12
click at [358, 121] on span "Zebra-Patient 2" at bounding box center [367, 118] width 151 height 9
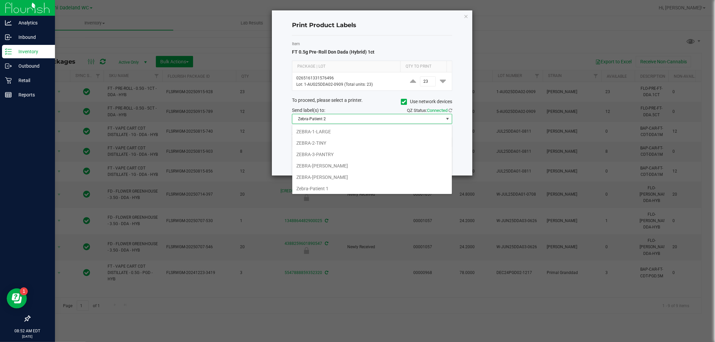
scroll to position [10, 160]
click at [333, 175] on li "Zebra-Patient 1" at bounding box center [372, 175] width 160 height 11
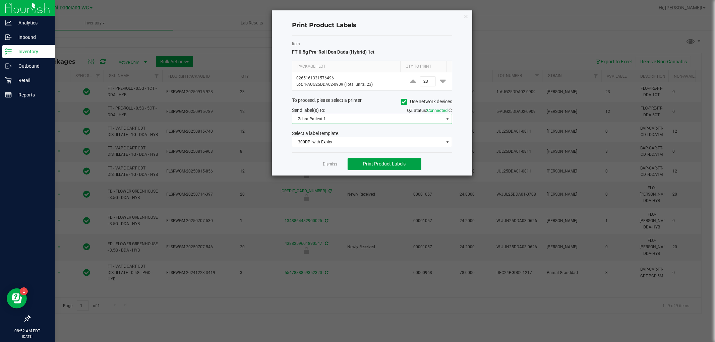
click at [390, 165] on span "Print Product Labels" at bounding box center [384, 163] width 43 height 5
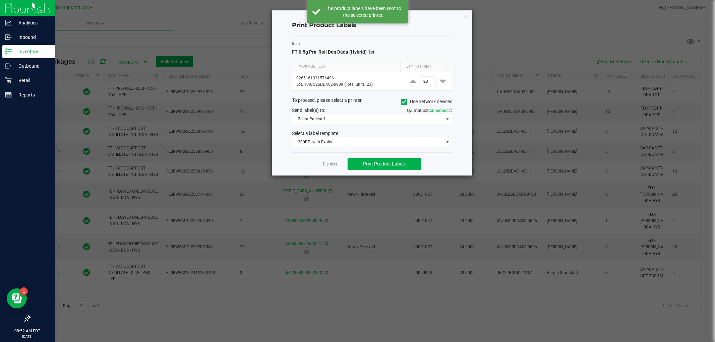
click at [387, 145] on span "300DPI with Expiry" at bounding box center [367, 141] width 151 height 9
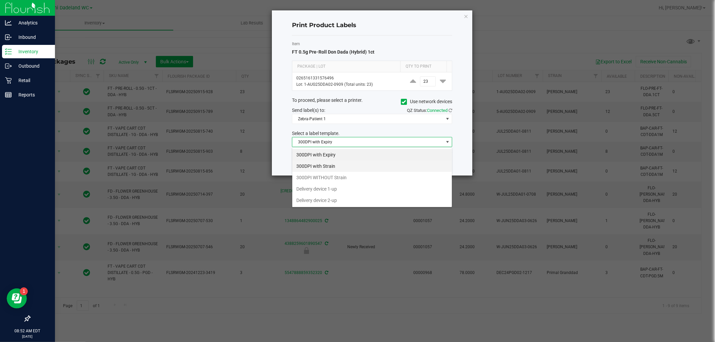
click at [307, 167] on li "300DPI with Strain" at bounding box center [372, 166] width 160 height 11
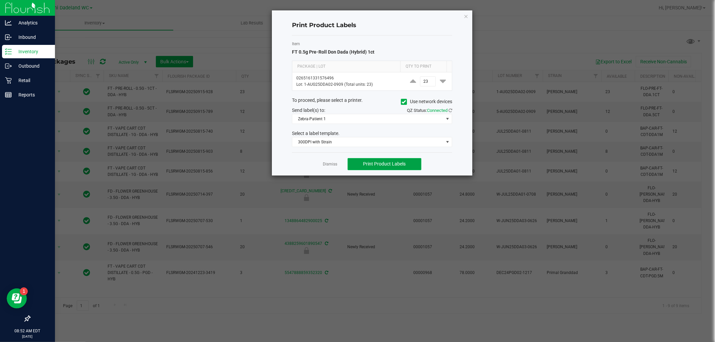
click at [394, 163] on span "Print Product Labels" at bounding box center [384, 163] width 43 height 5
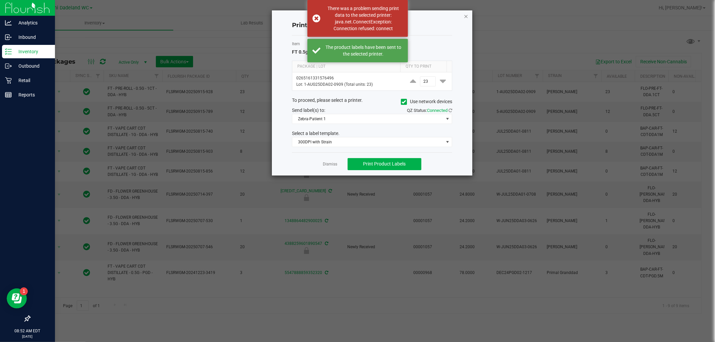
click at [465, 14] on icon "button" at bounding box center [466, 16] width 5 height 8
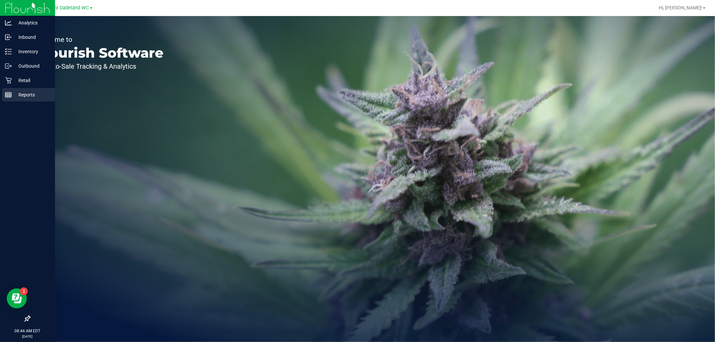
click at [23, 96] on p "Reports" at bounding box center [32, 95] width 40 height 8
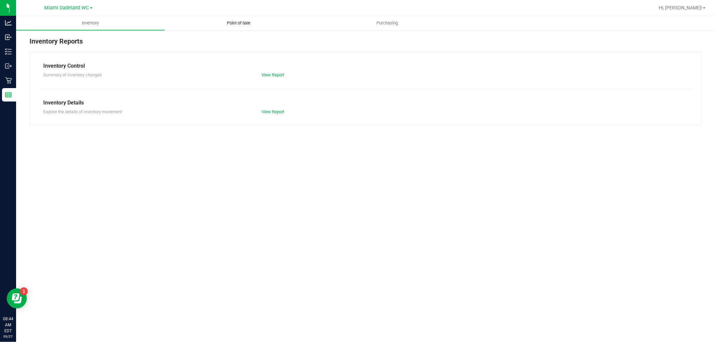
click at [239, 24] on span "Point of Sale" at bounding box center [239, 23] width 42 height 6
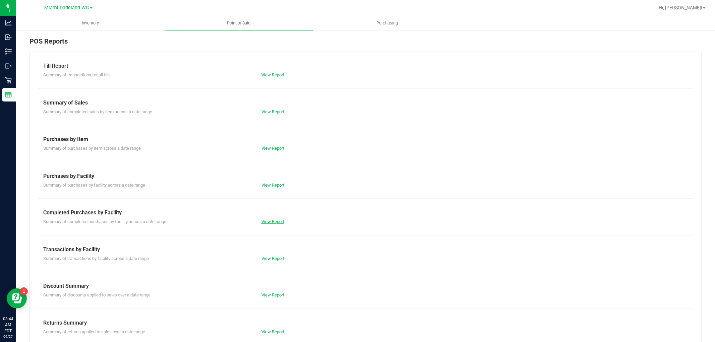
click at [274, 220] on link "View Report" at bounding box center [272, 221] width 23 height 5
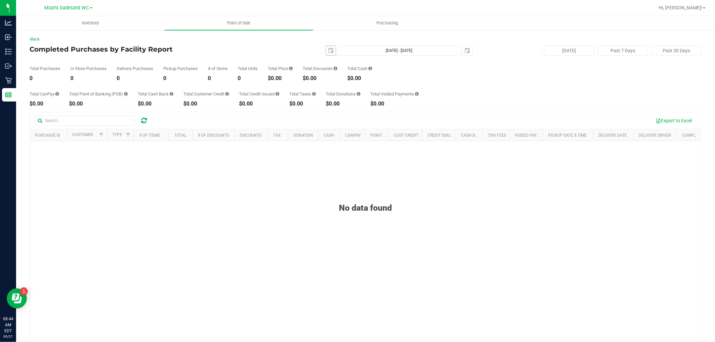
click at [326, 51] on span "[DATE]" at bounding box center [331, 51] width 10 height 10
click at [327, 54] on span "select" at bounding box center [330, 50] width 9 height 9
click at [374, 117] on link "26" at bounding box center [377, 119] width 10 height 10
type input "[DATE]"
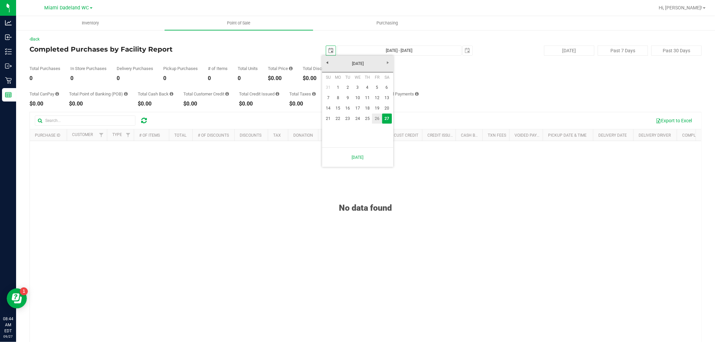
type input "[DATE] - [DATE]"
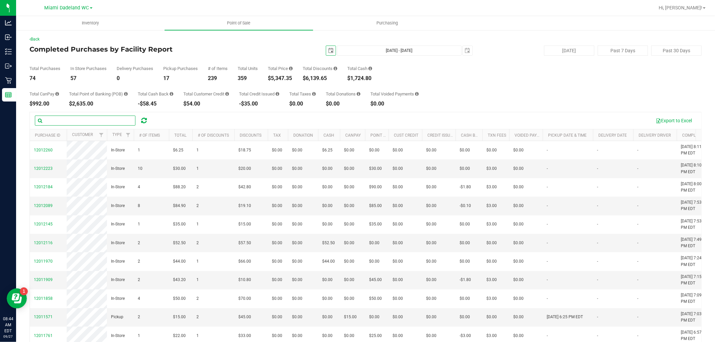
click at [84, 122] on input "text" at bounding box center [85, 121] width 101 height 10
type input "[PERSON_NAME]"
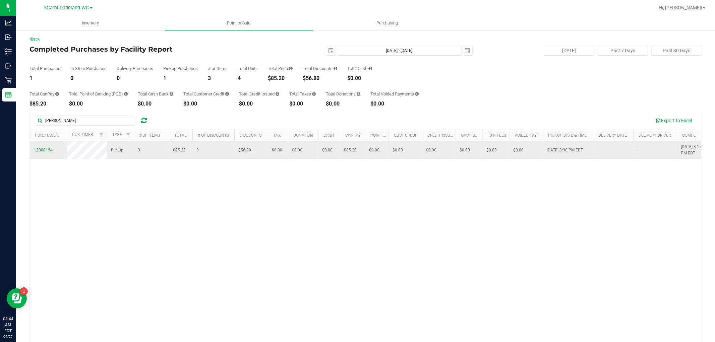
click at [47, 146] on td "12008154" at bounding box center [48, 150] width 37 height 18
click at [48, 149] on span "12008154" at bounding box center [43, 150] width 19 height 5
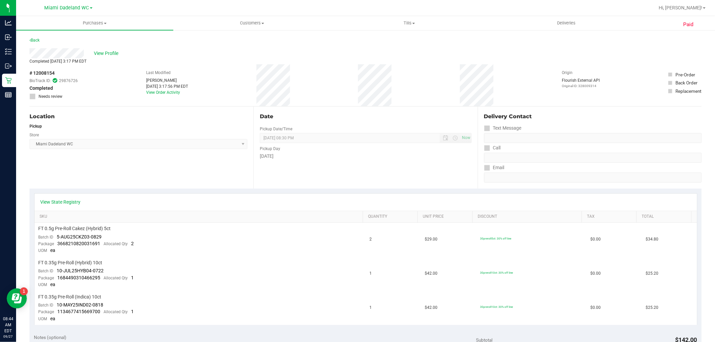
click at [49, 71] on span "# 12008154" at bounding box center [41, 73] width 25 height 7
copy div "# 12008154"
